Goal: Task Accomplishment & Management: Manage account settings

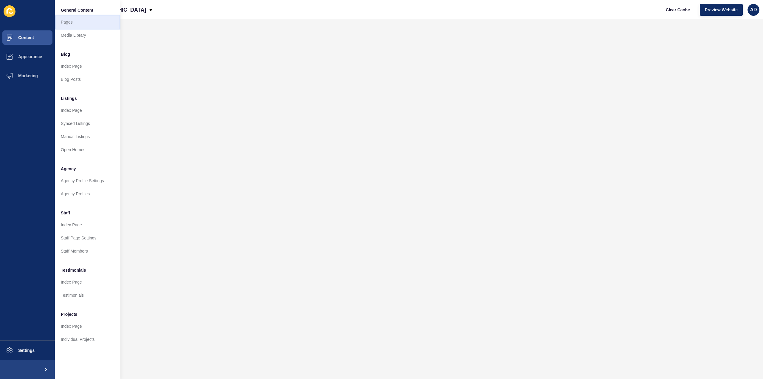
click at [67, 21] on link "Pages" at bounding box center [88, 21] width 66 height 13
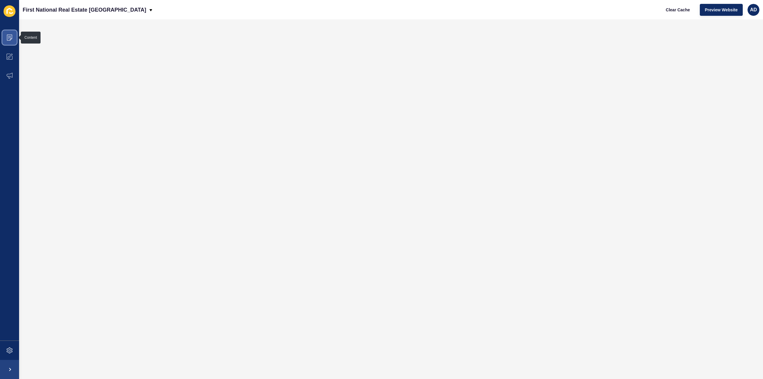
click at [12, 39] on icon at bounding box center [10, 38] width 6 height 6
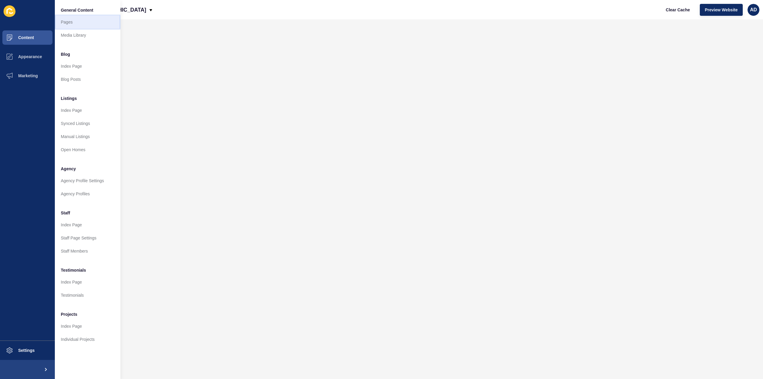
click at [67, 21] on link "Pages" at bounding box center [88, 21] width 66 height 13
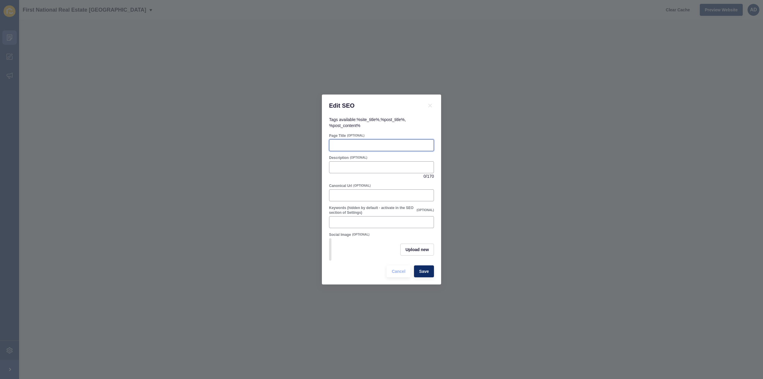
click at [353, 144] on input "Page Title" at bounding box center [381, 145] width 97 height 6
paste input "Coonarr QLD Suburb Profile | Coastal Lifestyle, Community & Property"
type input "Coonarr QLD Suburb Profile | Coastal Lifestyle, Community & Property"
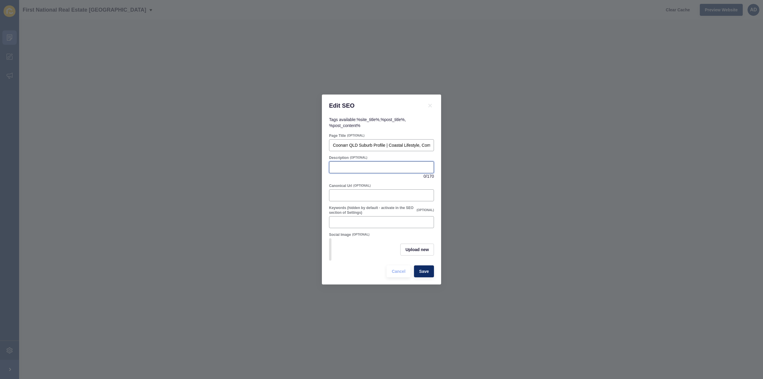
click at [368, 165] on input "Description" at bounding box center [381, 167] width 97 height 6
paste input "Discover Coonarr QLD – a peaceful coastal suburb near [GEOGRAPHIC_DATA]. Explor…"
type input "Discover Coonarr QLD – a peaceful coastal suburb near [GEOGRAPHIC_DATA]. Explor…"
click at [393, 179] on form "Page Title (OPTIONAL) Coonarr QLD Suburb Profile | Coastal Lifestyle, Community…" at bounding box center [381, 205] width 105 height 144
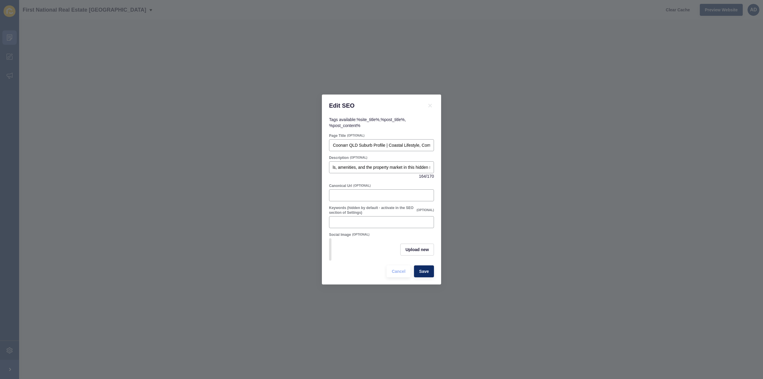
scroll to position [0, 0]
click at [427, 274] on span "Save" at bounding box center [424, 271] width 10 height 6
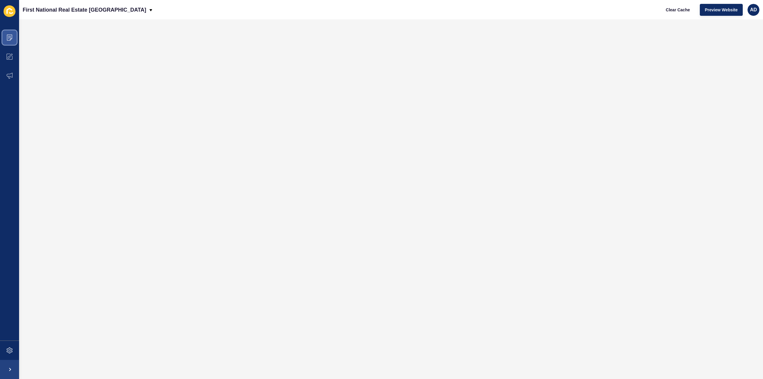
click at [5, 39] on span at bounding box center [9, 37] width 19 height 19
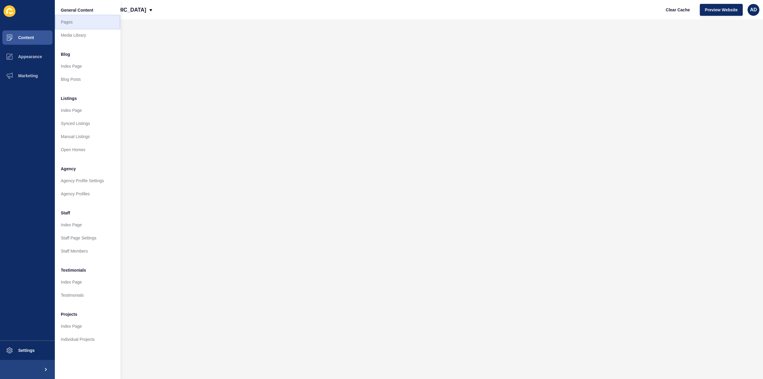
click at [67, 21] on link "Pages" at bounding box center [88, 21] width 66 height 13
